Goal: Information Seeking & Learning: Learn about a topic

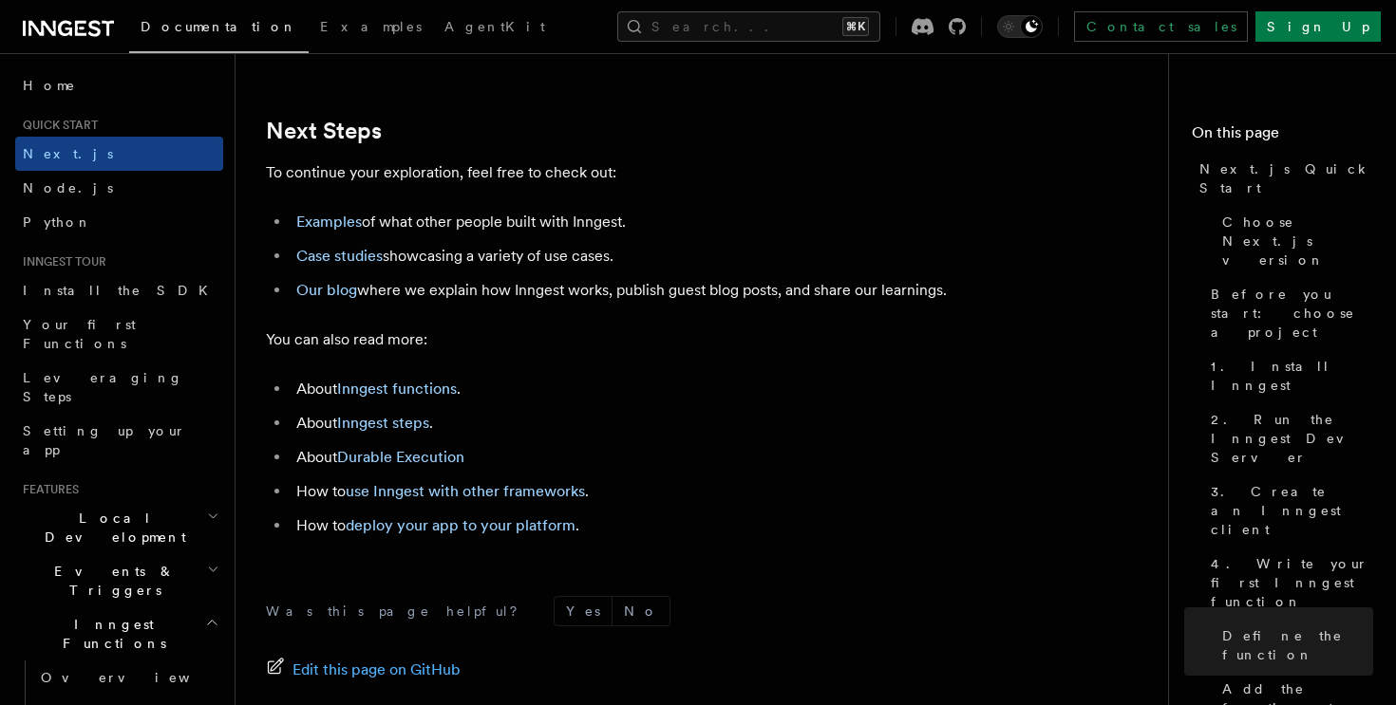
scroll to position [11853, 0]
click at [326, 229] on link "Examples" at bounding box center [329, 220] width 66 height 18
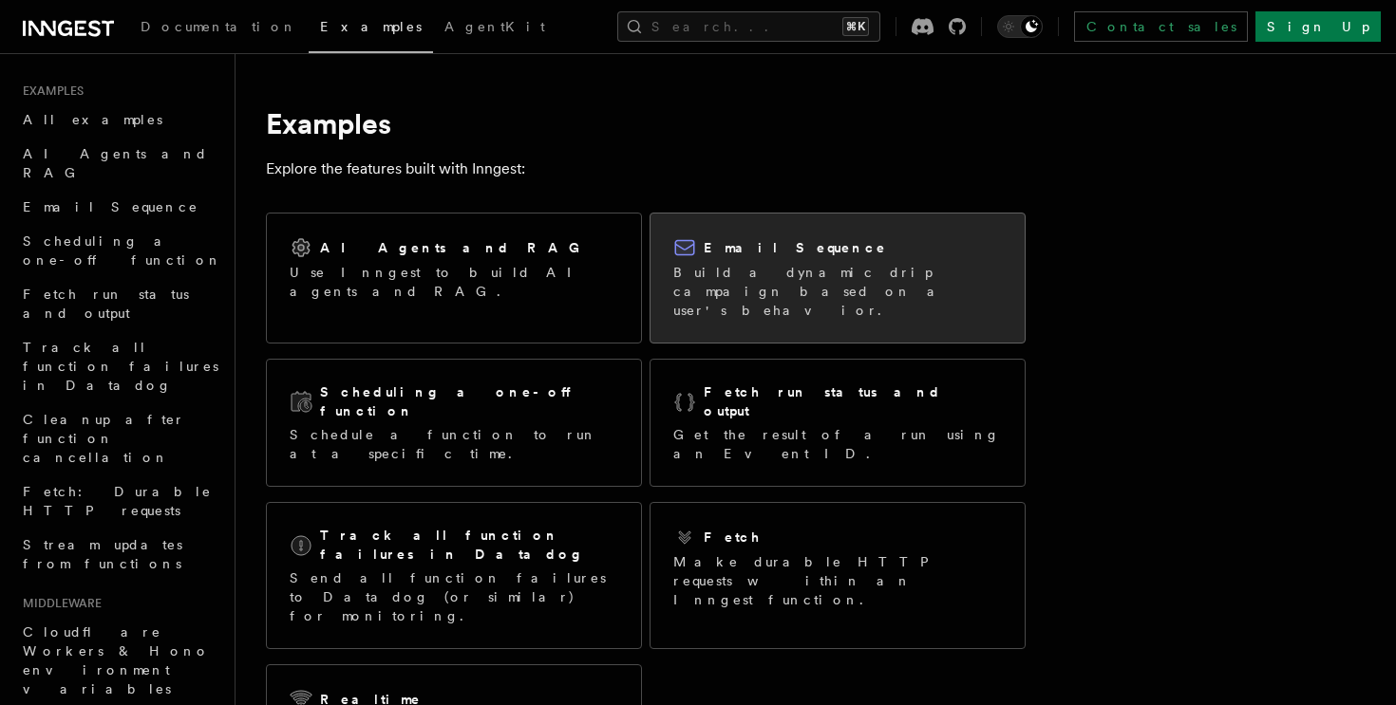
click at [801, 253] on div "Email Sequence" at bounding box center [837, 247] width 329 height 23
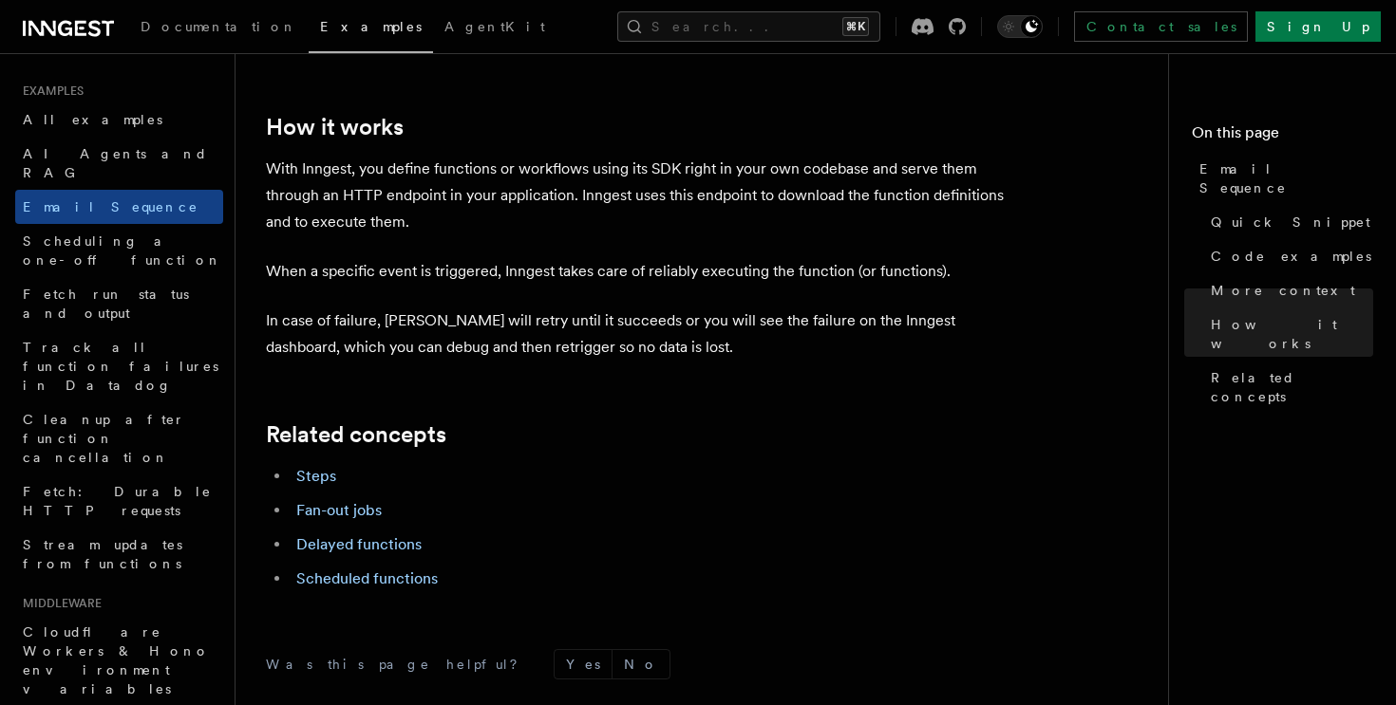
scroll to position [3094, 0]
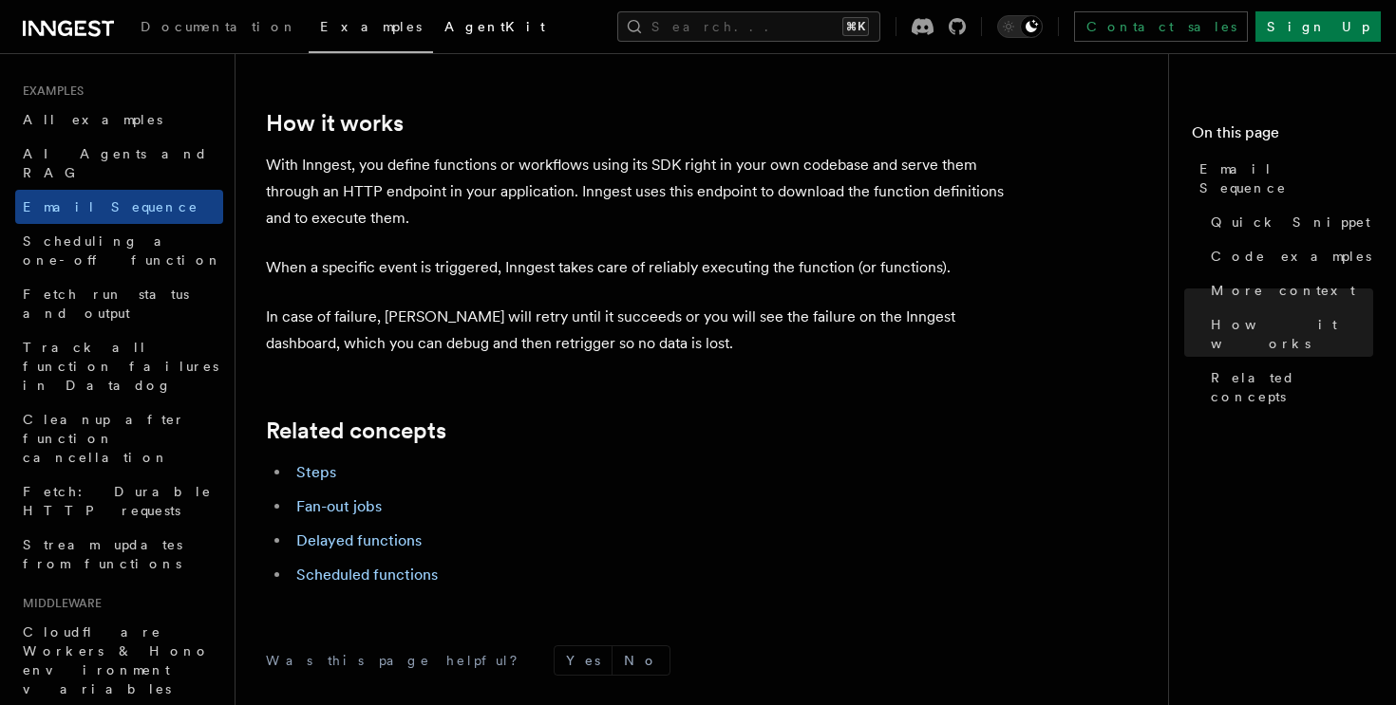
click at [433, 41] on link "AgentKit" at bounding box center [494, 29] width 123 height 46
